Goal: Contribute content: Add original content to the website for others to see

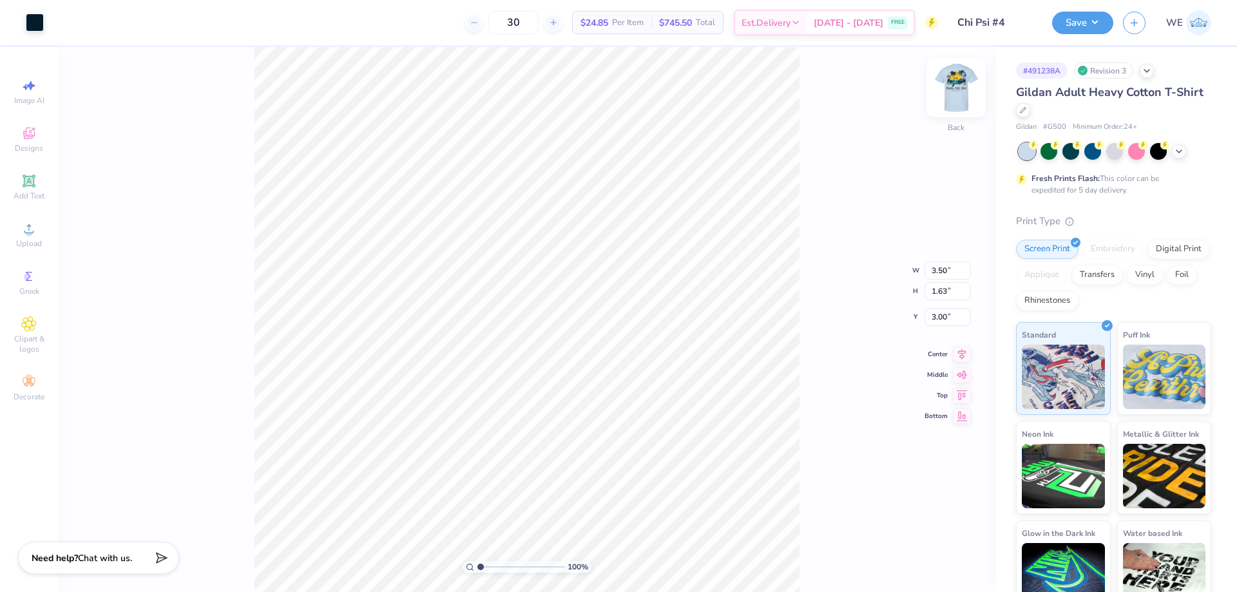
click at [968, 99] on img at bounding box center [956, 88] width 52 height 52
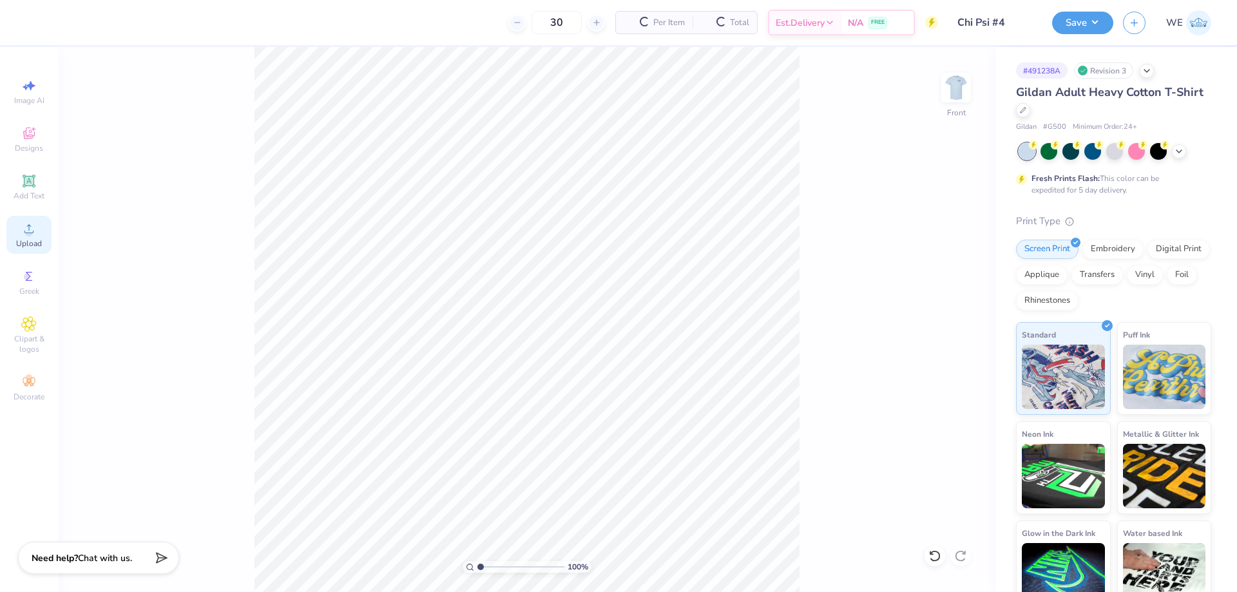
click at [26, 242] on span "Upload" at bounding box center [29, 243] width 26 height 10
click at [967, 87] on img at bounding box center [956, 88] width 52 height 52
click at [33, 233] on icon at bounding box center [28, 228] width 15 height 15
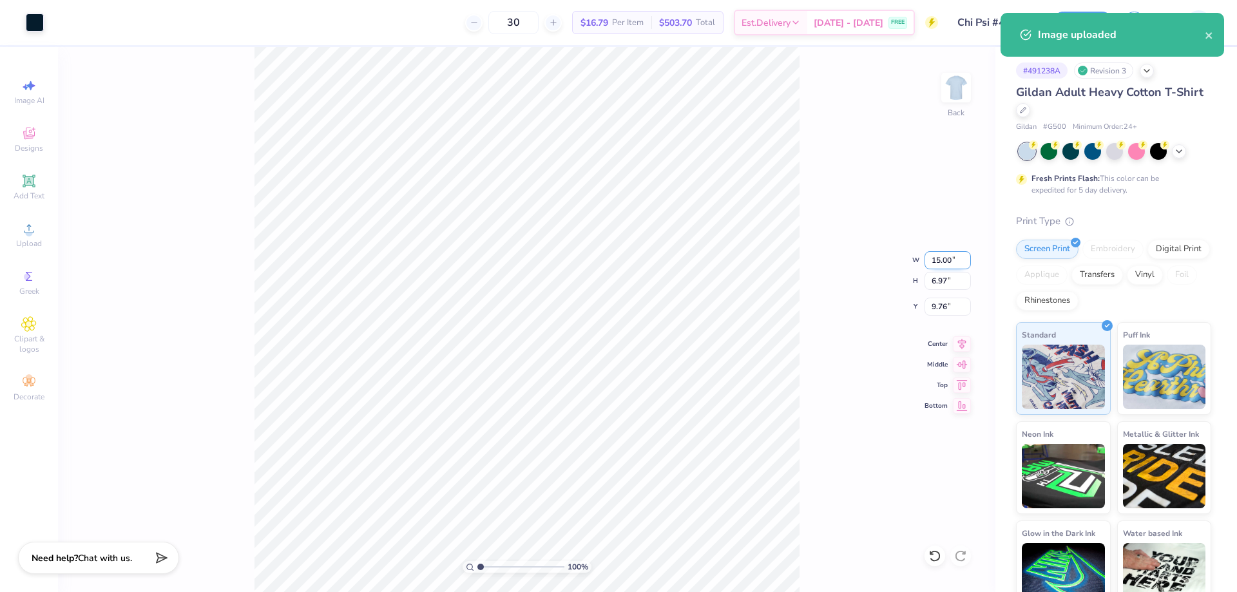
click at [945, 258] on input "15.00" at bounding box center [948, 260] width 46 height 18
type input "3.50"
type input "1.63"
type input "12.44"
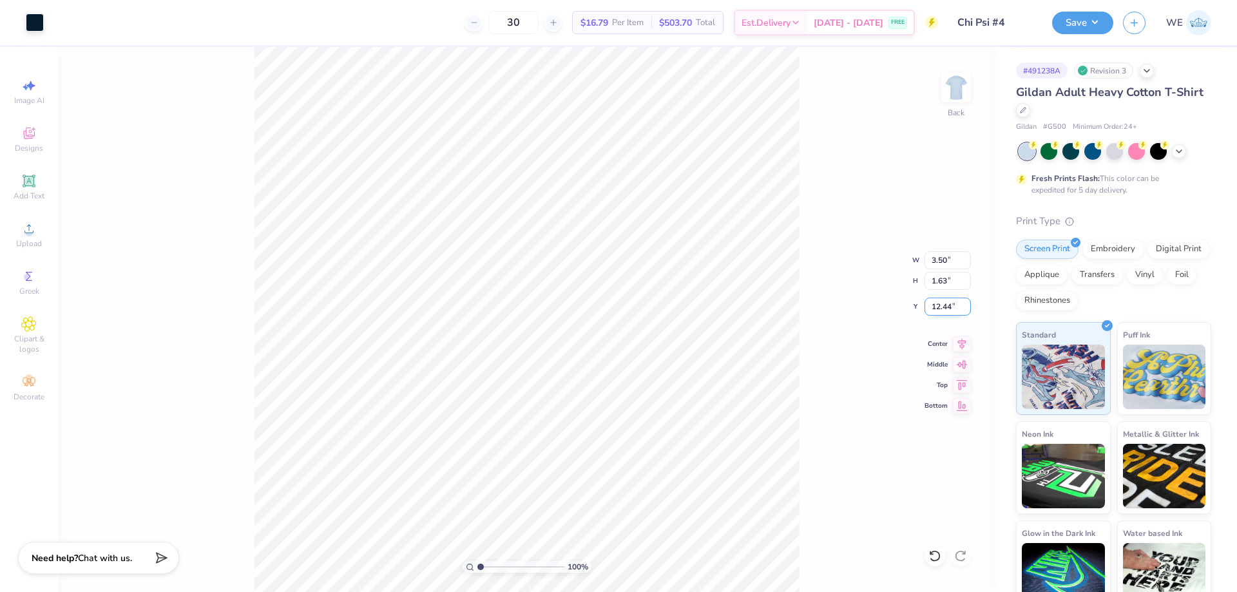
click at [937, 311] on input "12.44" at bounding box center [948, 307] width 46 height 18
type input "3.00"
click at [950, 85] on img at bounding box center [956, 88] width 52 height 52
click at [27, 230] on circle at bounding box center [28, 232] width 7 height 7
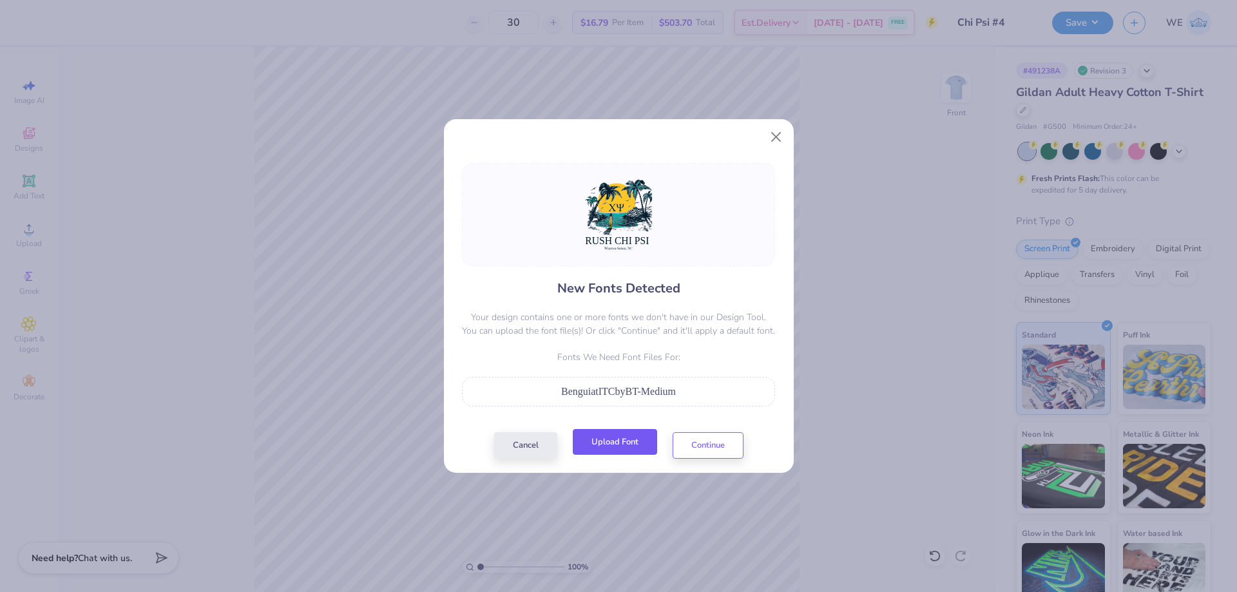
click at [603, 442] on button "Upload Font" at bounding box center [615, 442] width 84 height 26
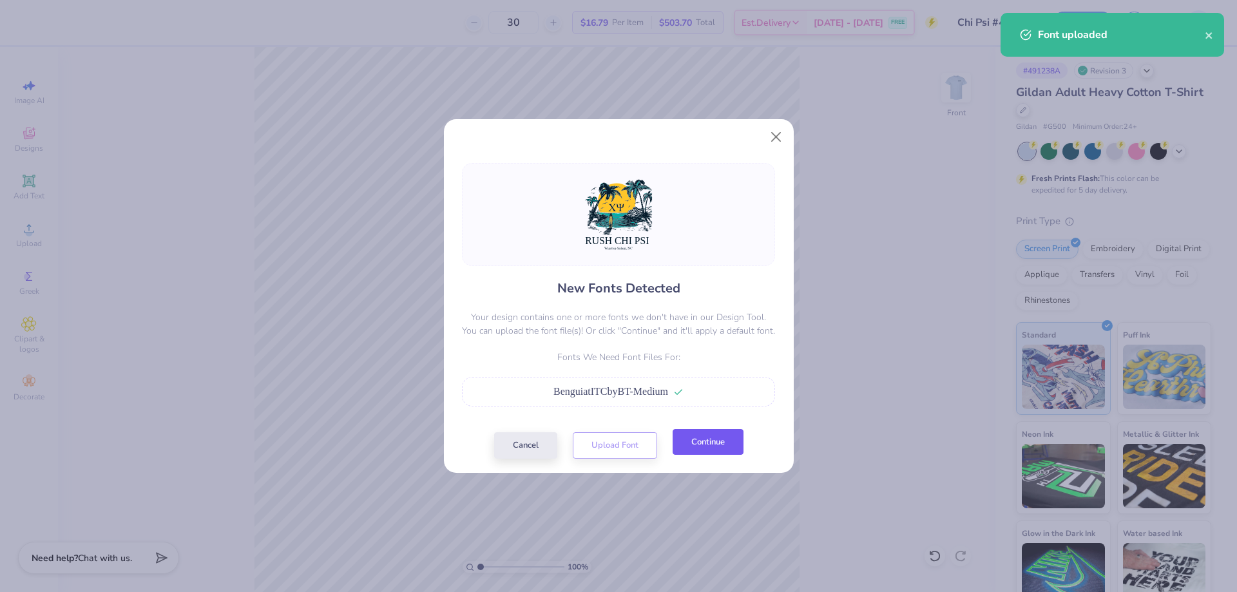
click at [717, 451] on button "Continue" at bounding box center [708, 442] width 71 height 26
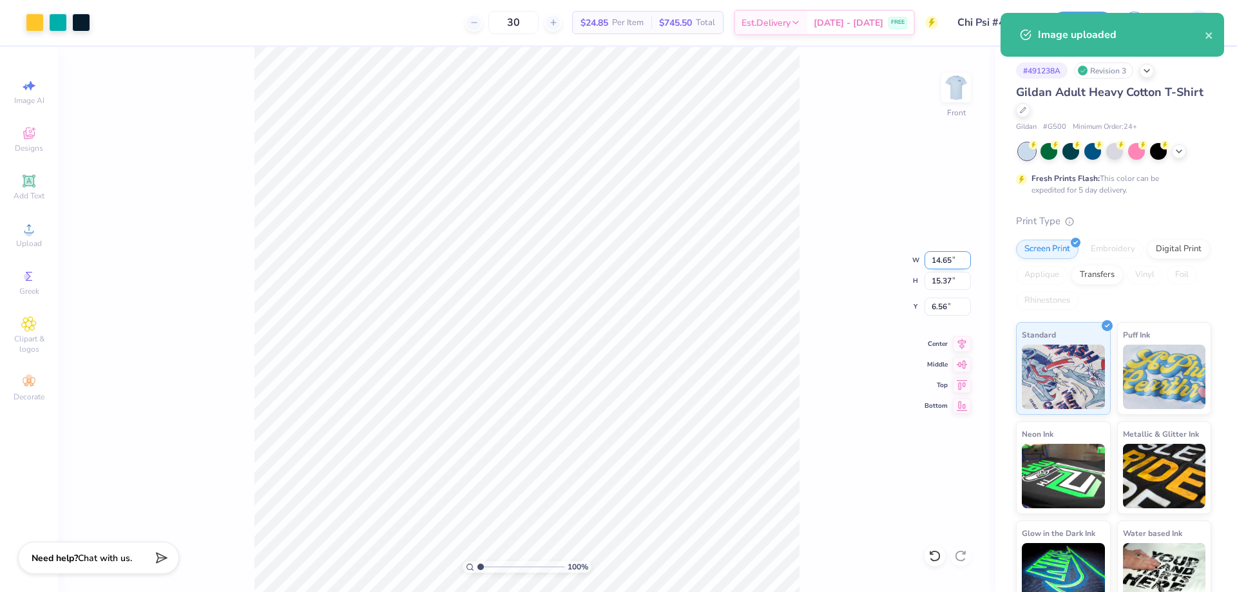
click at [956, 265] on input "14.65" at bounding box center [948, 260] width 46 height 18
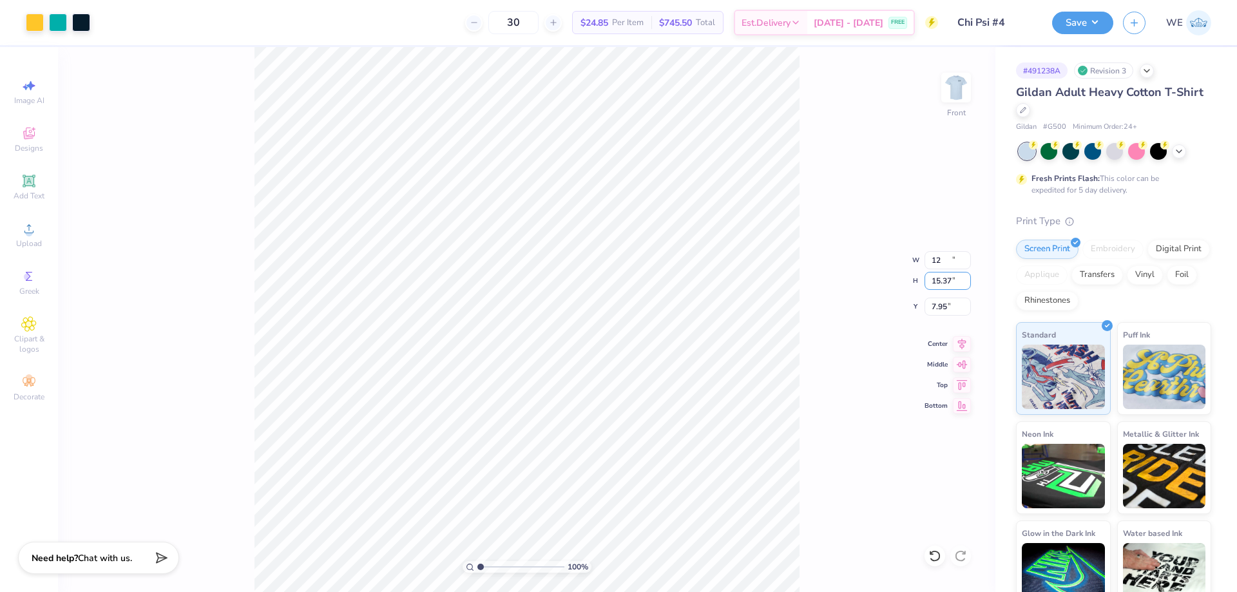
type input "12.00"
type input "12.59"
type input "7.95"
type input "12.50"
type input "13.12"
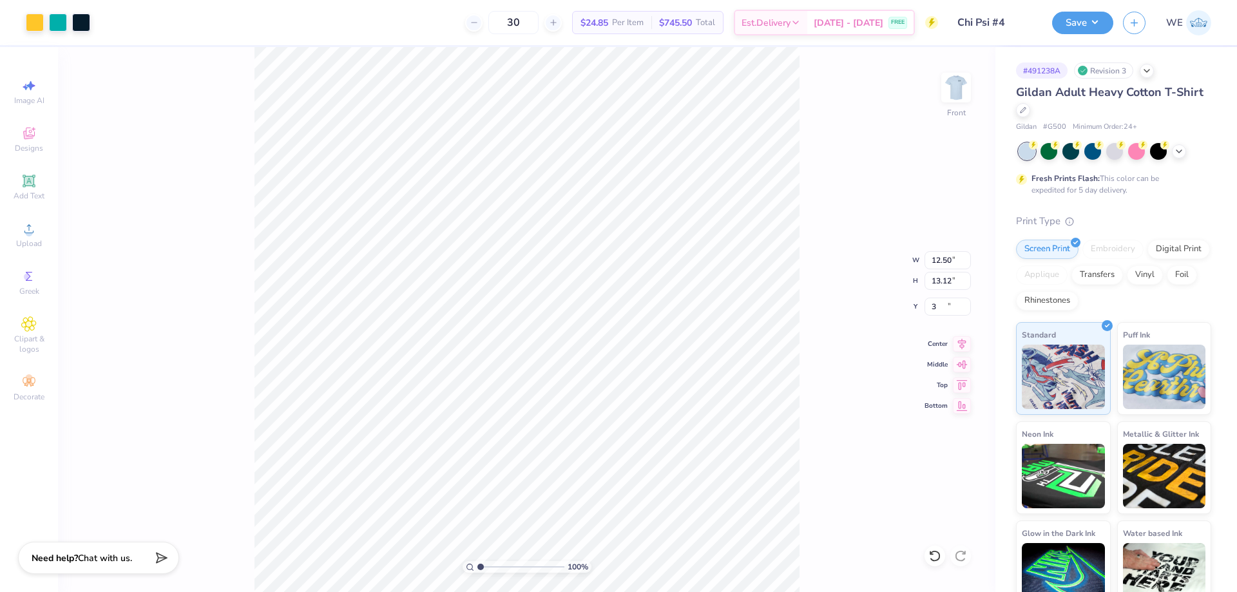
type input "3.00"
click at [1081, 18] on button "Save" at bounding box center [1082, 21] width 61 height 23
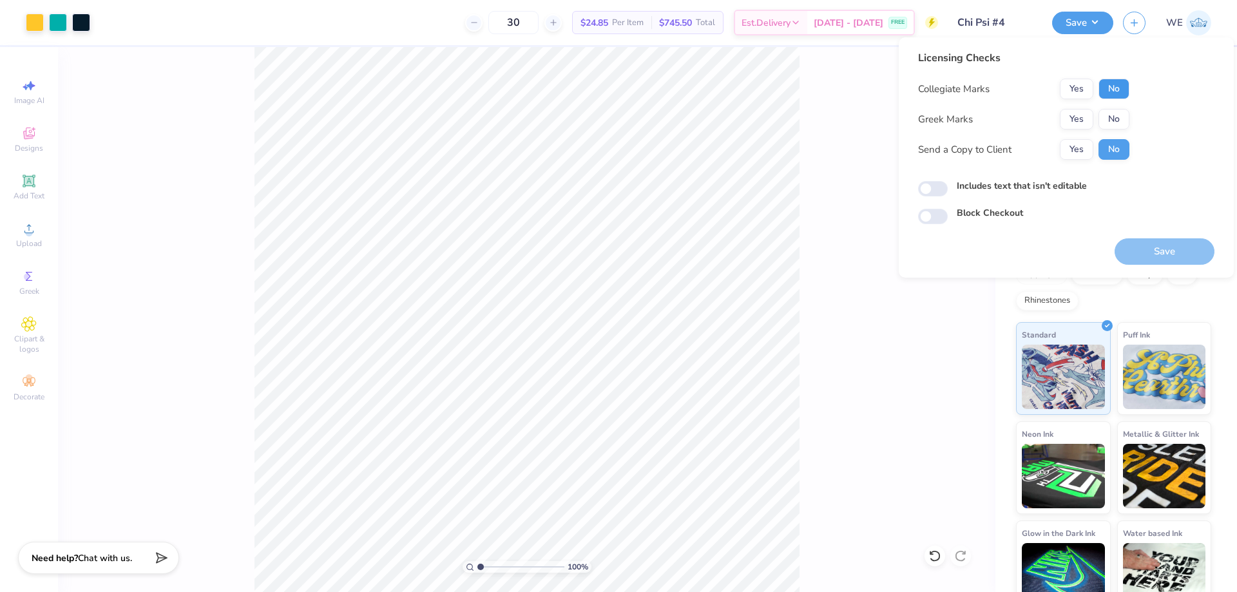
click at [1127, 87] on button "No" at bounding box center [1114, 89] width 31 height 21
click at [1080, 115] on button "Yes" at bounding box center [1077, 119] width 34 height 21
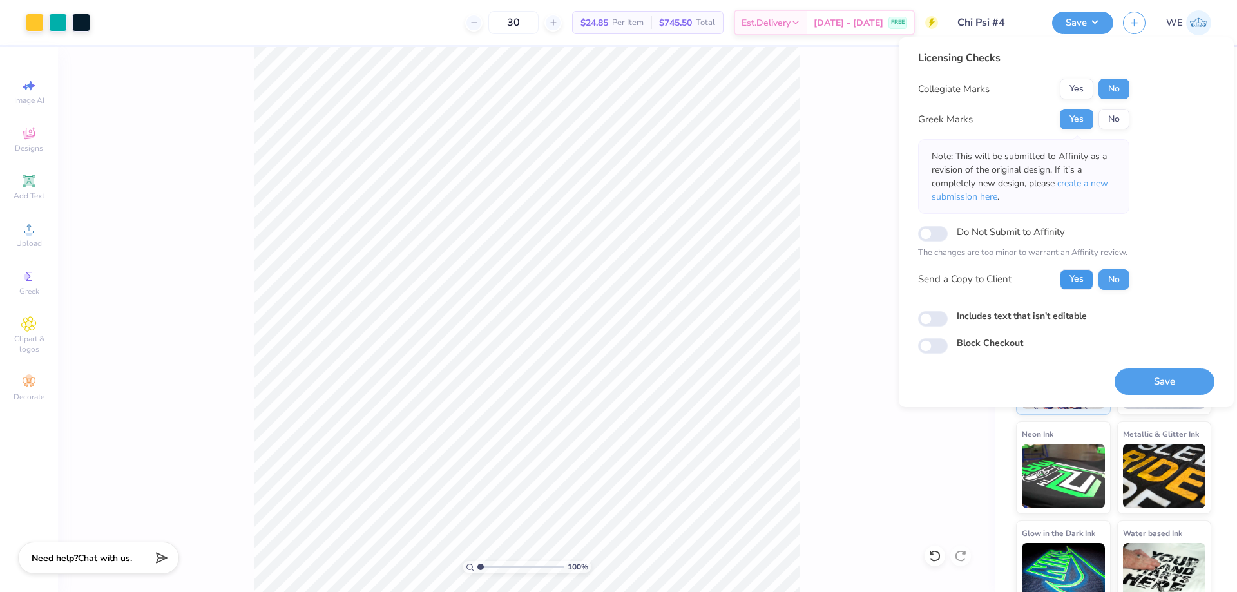
click at [1075, 271] on button "Yes" at bounding box center [1077, 279] width 34 height 21
click at [924, 316] on input "Includes text that isn't editable" at bounding box center [933, 318] width 30 height 15
checkbox input "true"
click at [1145, 393] on button "Save" at bounding box center [1165, 382] width 100 height 26
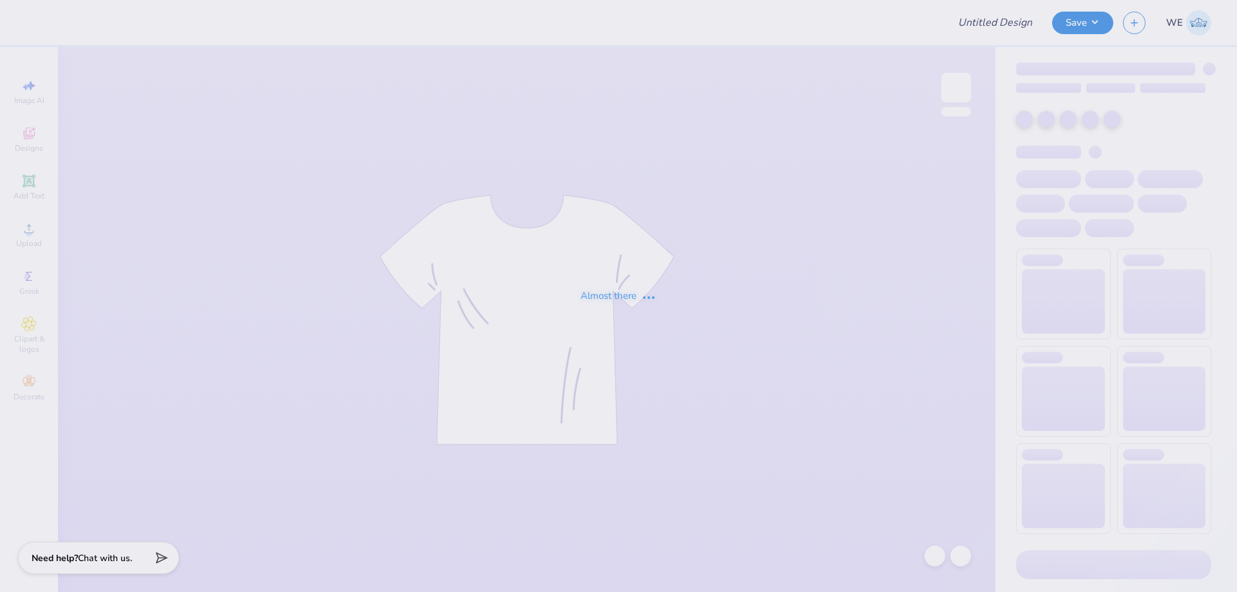
type input "Class 2028 tee"
